Goal: Information Seeking & Learning: Learn about a topic

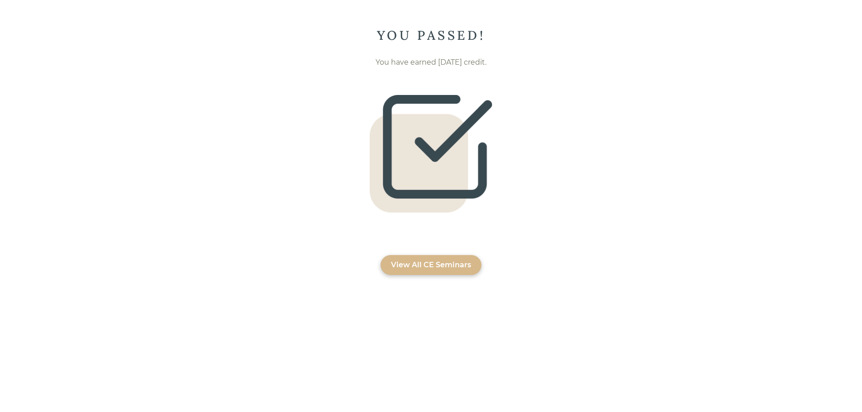
click at [423, 259] on div "View All CE Seminars" at bounding box center [431, 265] width 101 height 20
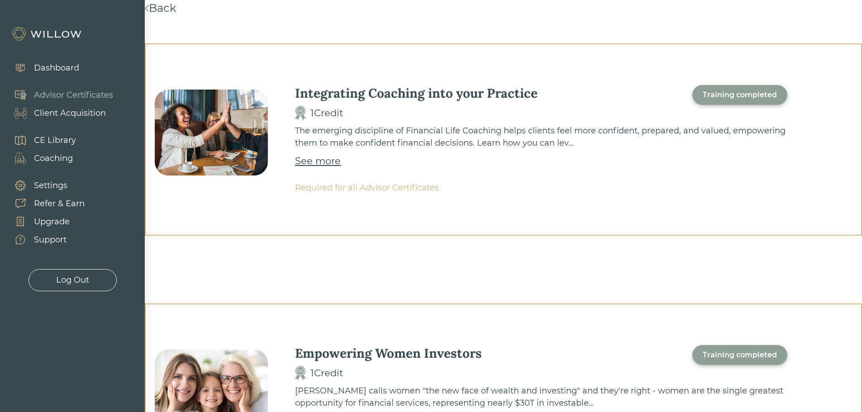
click at [64, 65] on div "Dashboard" at bounding box center [56, 68] width 45 height 12
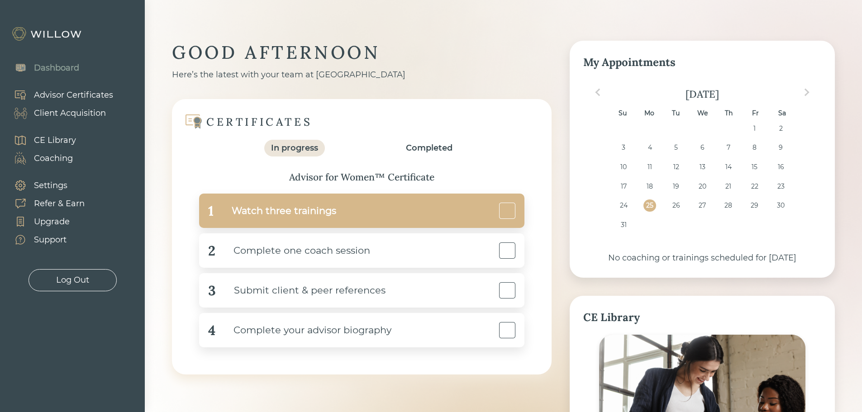
click at [510, 222] on div "1 Watch three trainings" at bounding box center [361, 211] width 325 height 34
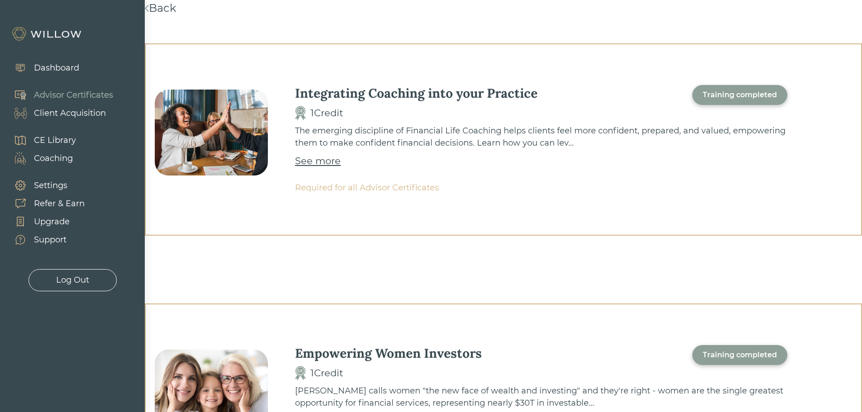
click at [62, 68] on div "Dashboard" at bounding box center [56, 68] width 45 height 12
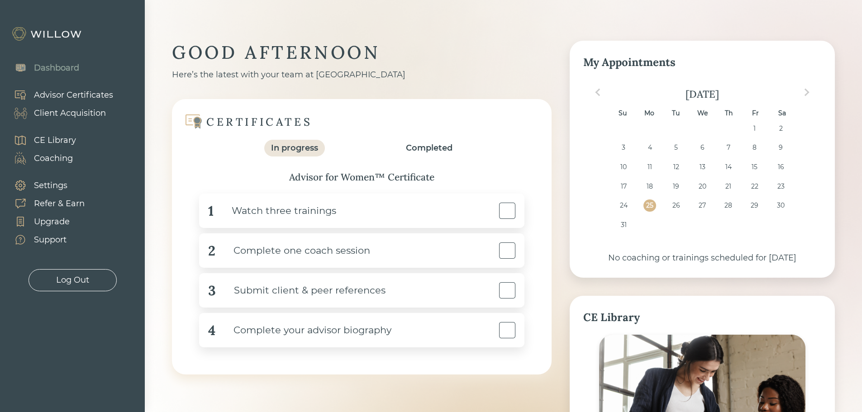
click at [437, 145] on div "Completed" at bounding box center [429, 148] width 47 height 12
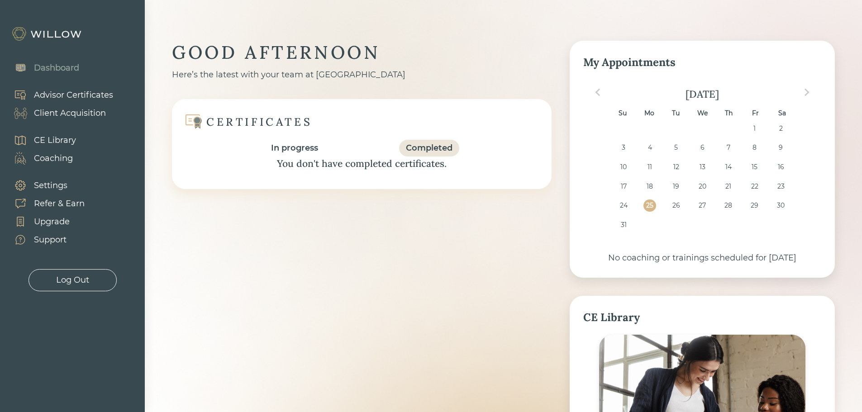
click at [280, 147] on div "In progress" at bounding box center [294, 148] width 47 height 12
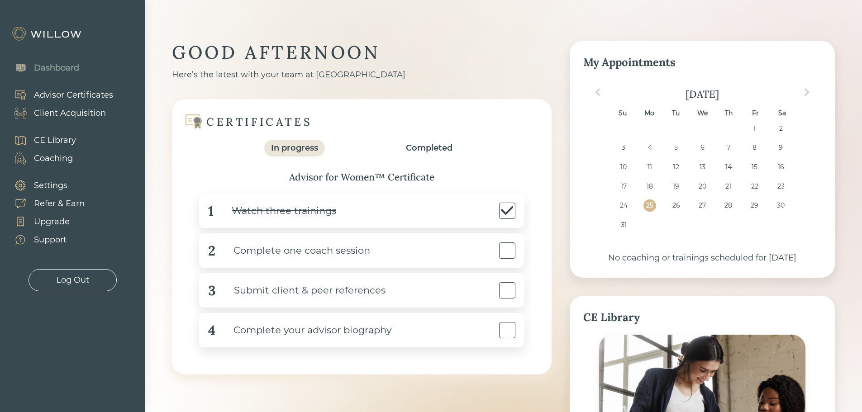
click at [553, 202] on div "GOOD AFTERNOON Here’s the latest with your team at Willow CERTIFICATES In progr…" at bounding box center [503, 325] width 663 height 569
click at [0, 4] on html "Dashboard Advisor Certificates Client Acquisition CE Library Coaching Settings …" at bounding box center [431, 206] width 862 height 412
